Goal: Navigation & Orientation: Find specific page/section

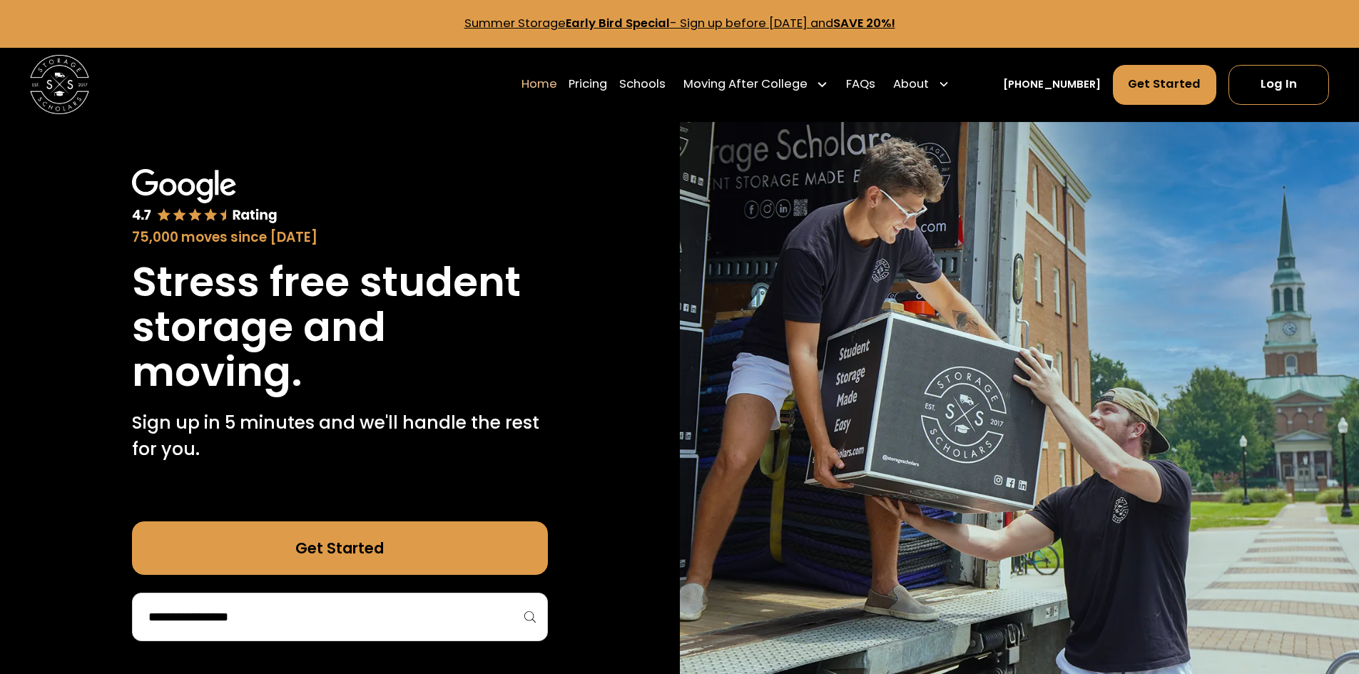
click at [176, 595] on div at bounding box center [340, 617] width 416 height 49
click at [183, 600] on div at bounding box center [340, 617] width 416 height 49
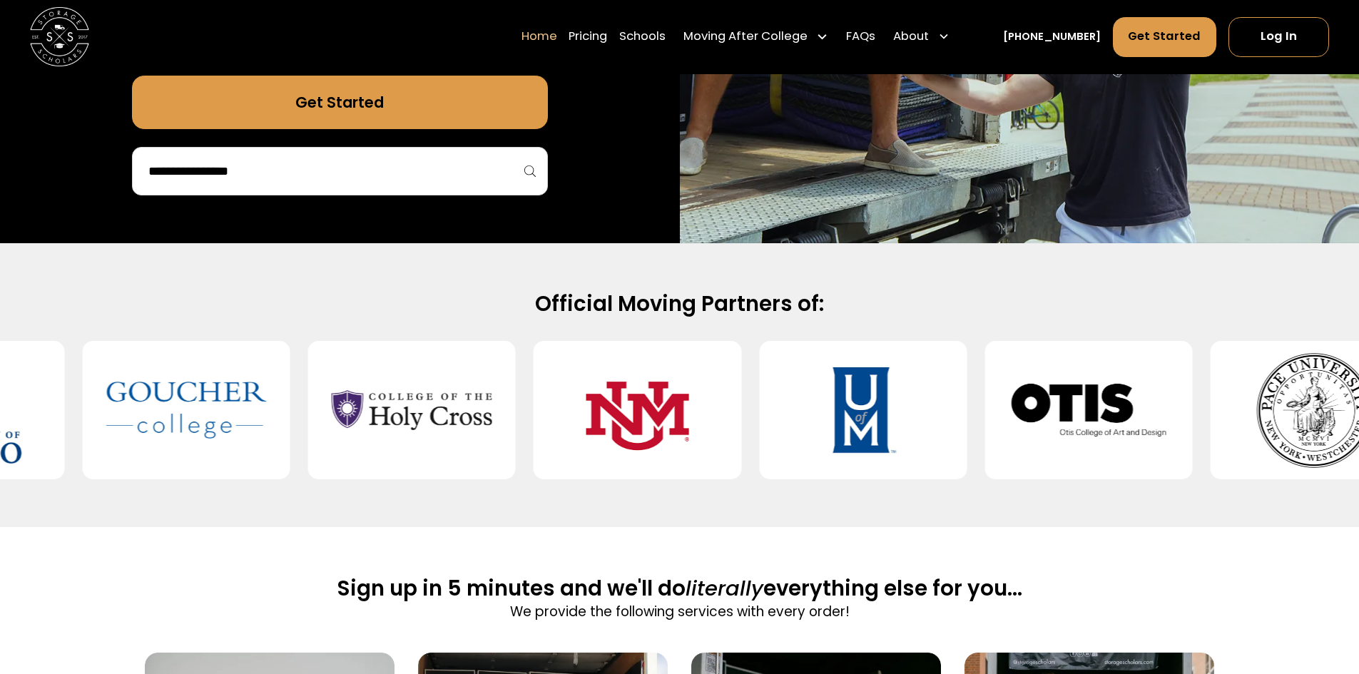
scroll to position [304, 0]
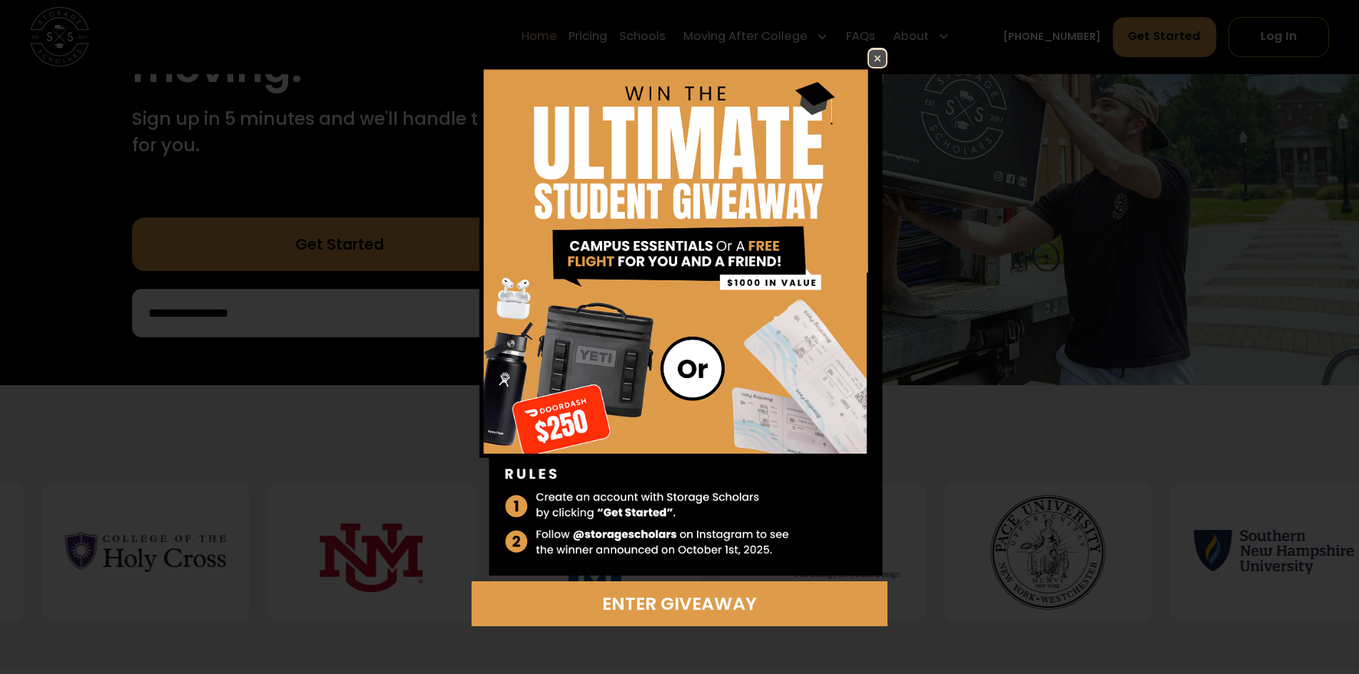
click at [203, 287] on div "Enter Giveaway" at bounding box center [679, 337] width 1359 height 674
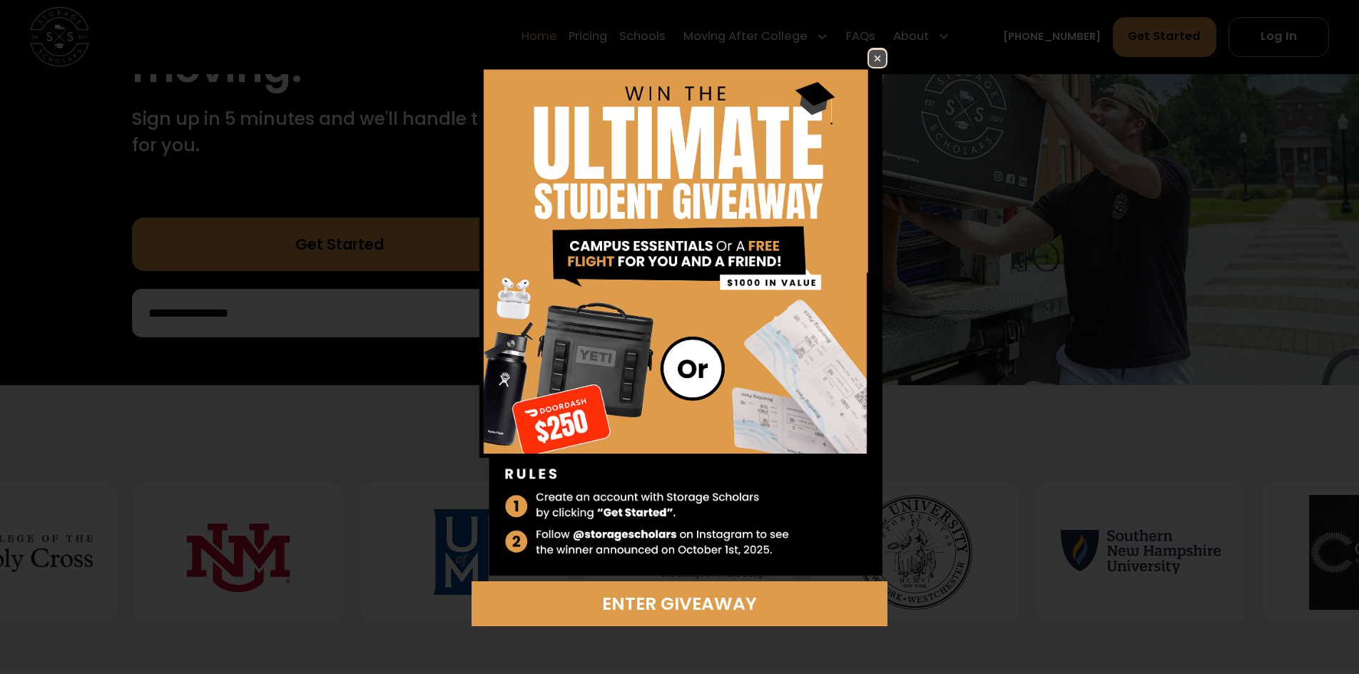
click at [222, 310] on div "Enter Giveaway" at bounding box center [679, 337] width 1359 height 674
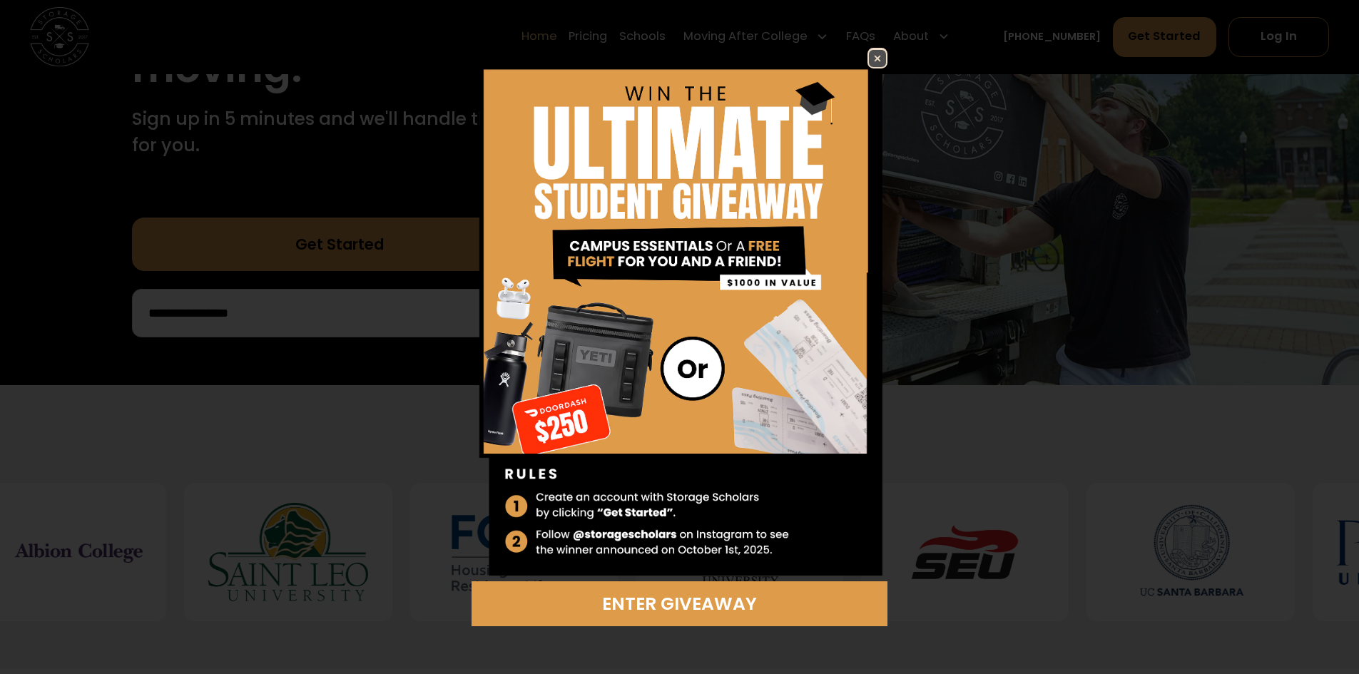
click at [651, 581] on img at bounding box center [680, 315] width 416 height 534
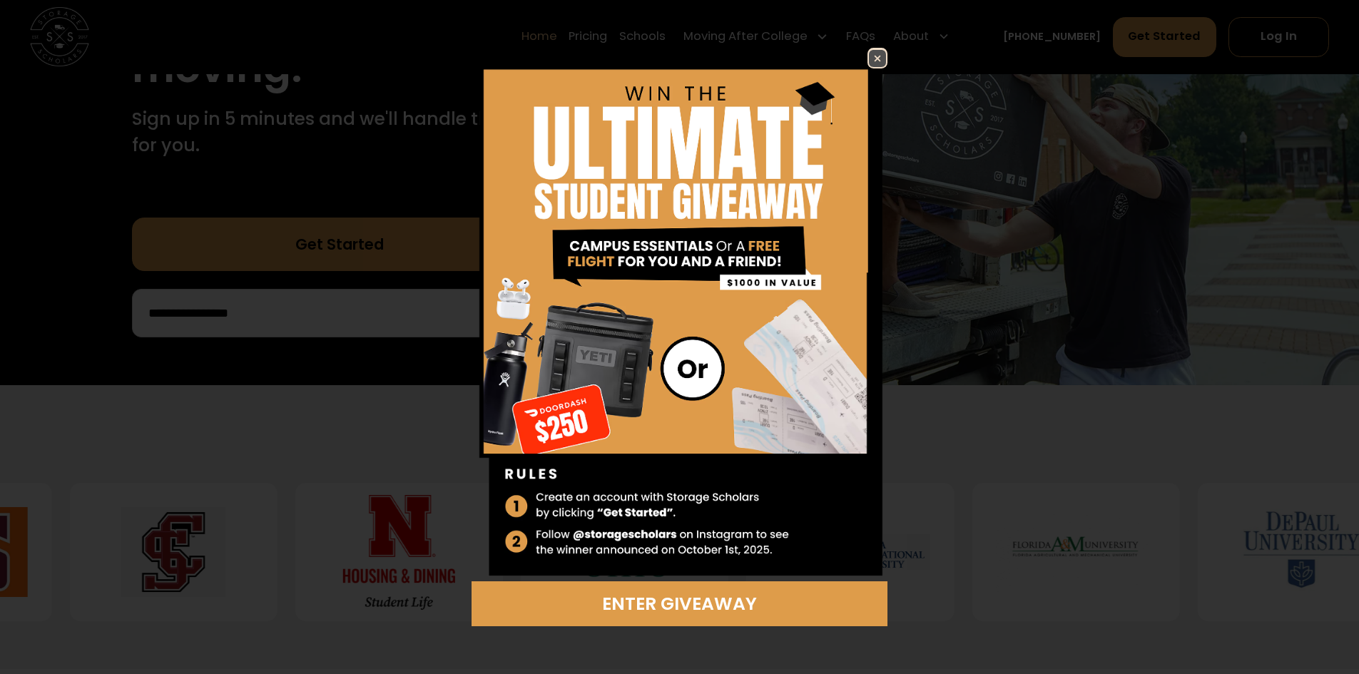
click at [882, 49] on link at bounding box center [877, 58] width 20 height 20
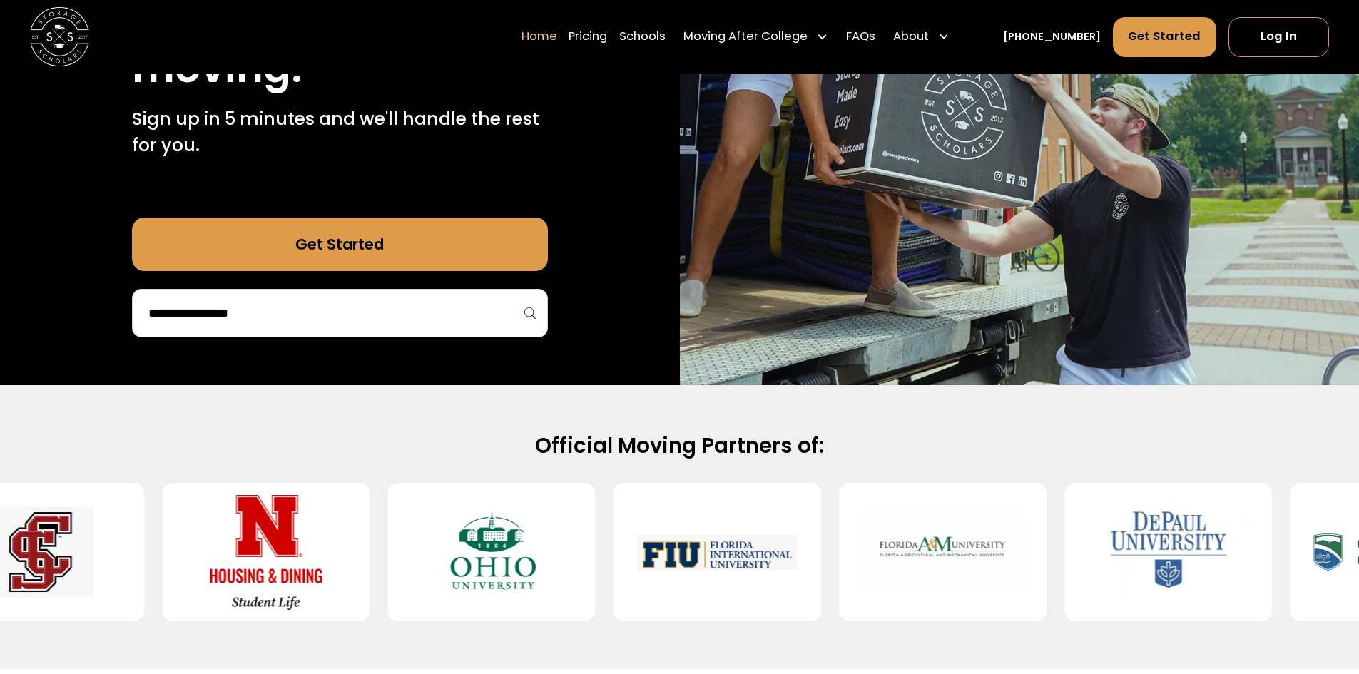
click at [240, 287] on div "Get Started" at bounding box center [340, 278] width 416 height 120
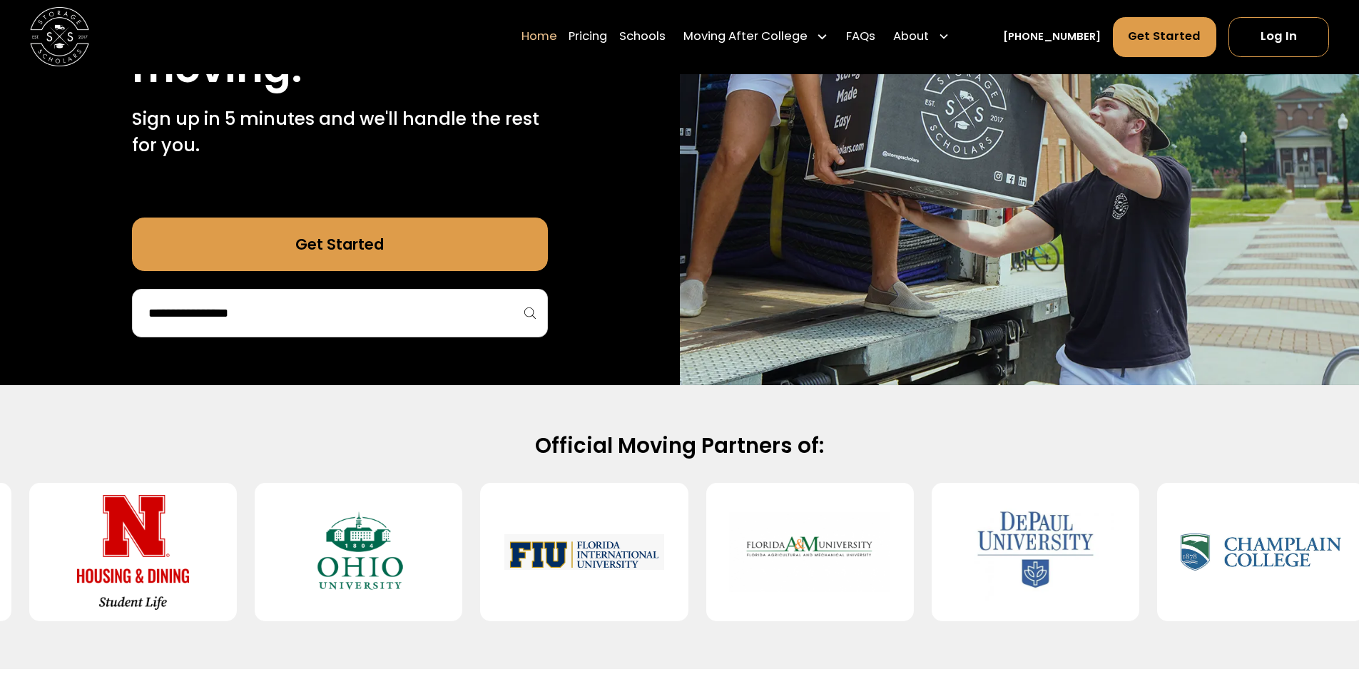
click at [240, 302] on input "search" at bounding box center [340, 313] width 386 height 24
